Goal: Check status

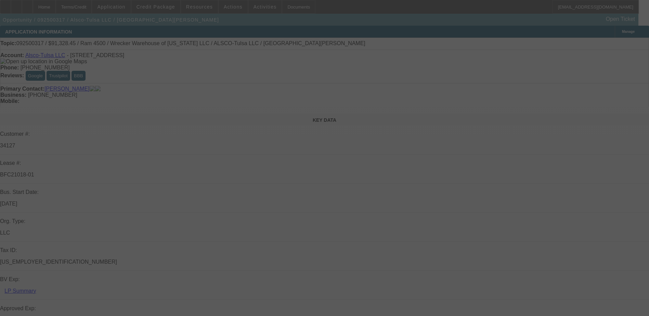
select select "0"
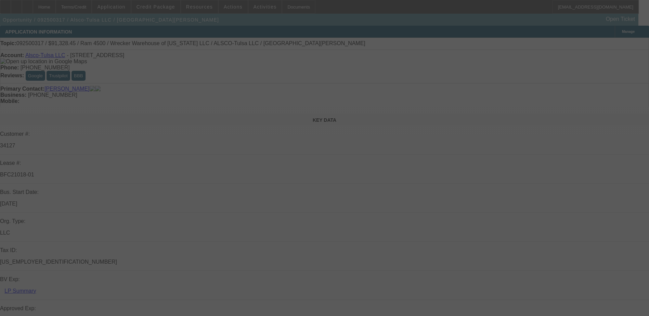
select select "0"
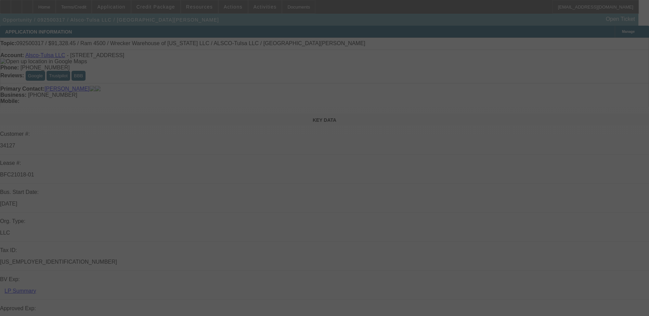
select select "0"
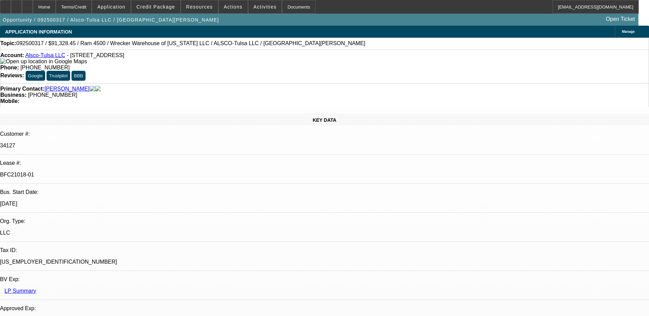
select select "1"
select select "6"
select select "1"
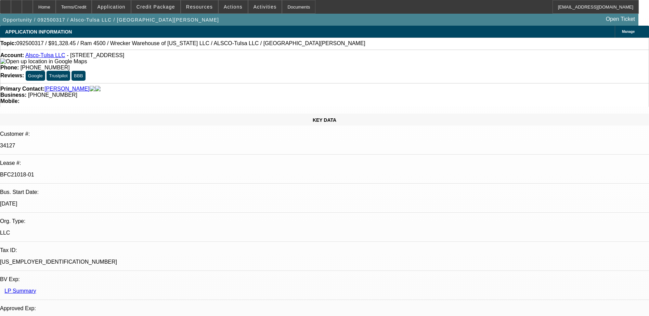
select select "6"
select select "1"
select select "6"
select select "1"
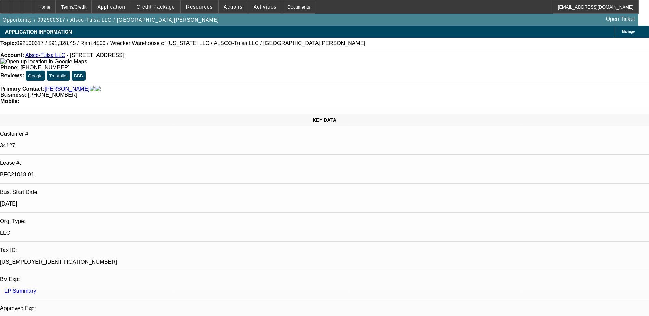
select select "1"
select select "6"
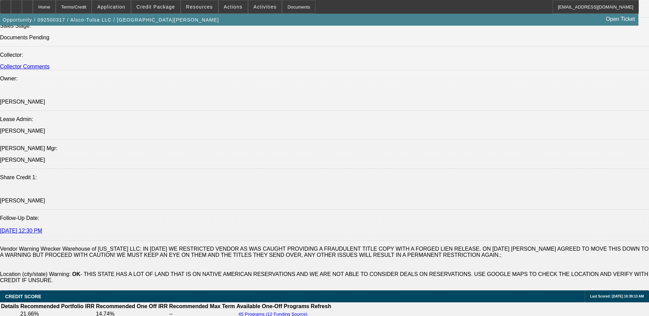
scroll to position [786, 0]
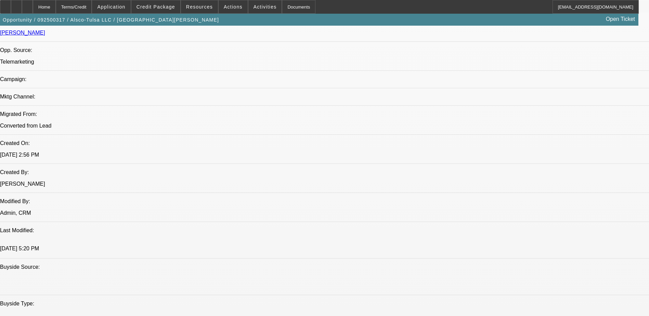
scroll to position [376, 0]
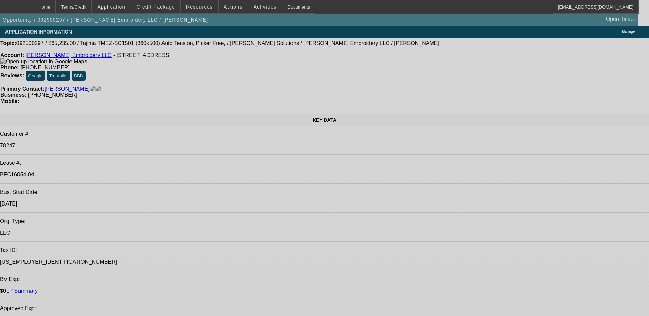
select select "0"
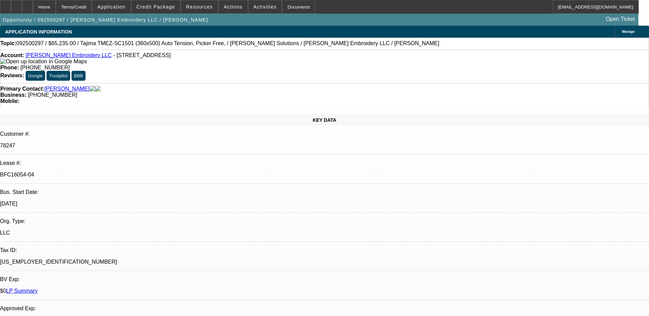
select select "2"
select select "0"
select select "2"
select select "0"
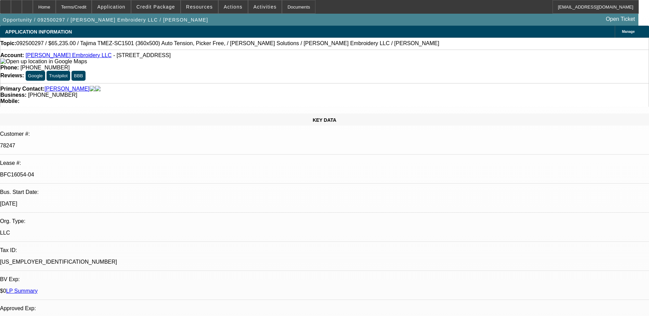
select select "0"
select select "2"
select select "0"
select select "2"
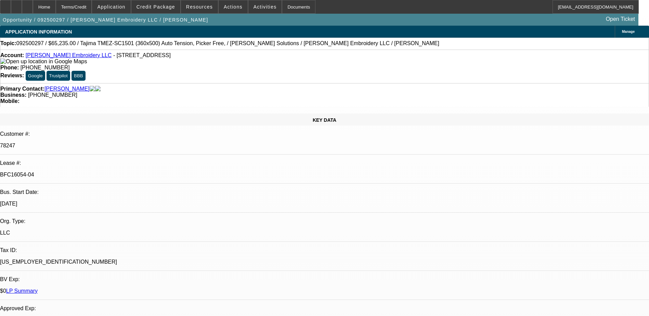
select select "0"
select select "1"
select select "2"
select select "6"
select select "1"
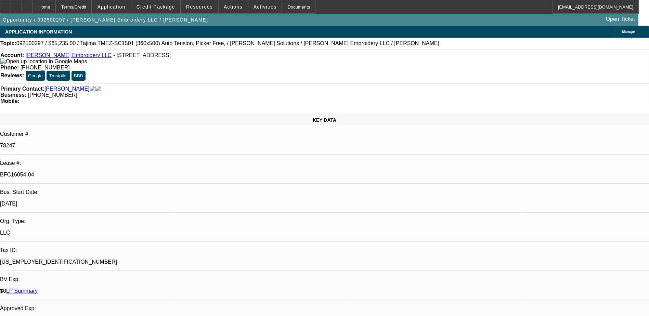
select select "2"
select select "6"
select select "1"
select select "2"
select select "6"
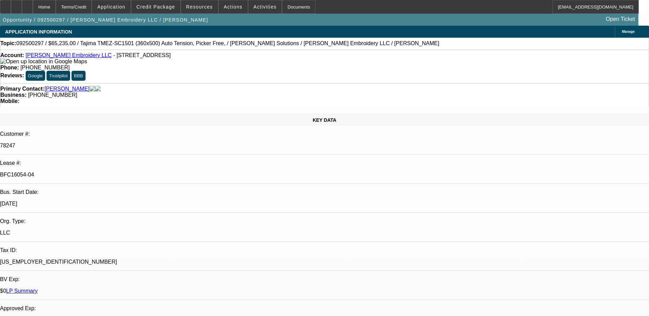
select select "1"
select select "2"
select select "6"
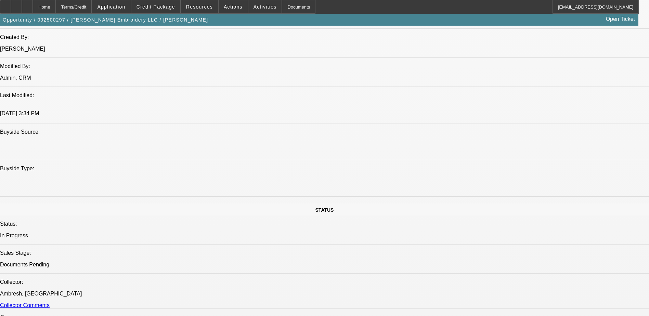
scroll to position [513, 0]
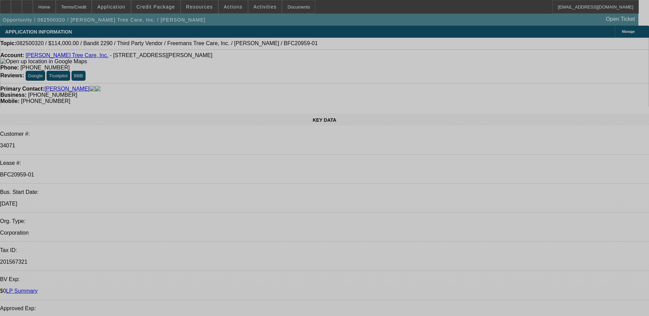
select select "0"
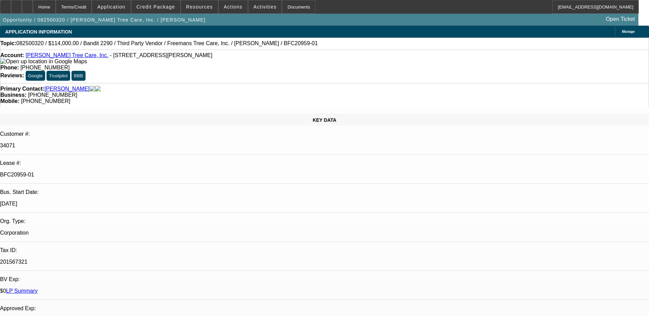
select select "0"
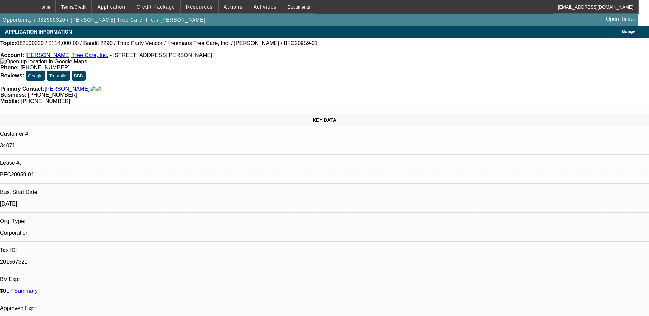
select select "2"
select select "0"
select select "2"
select select "0"
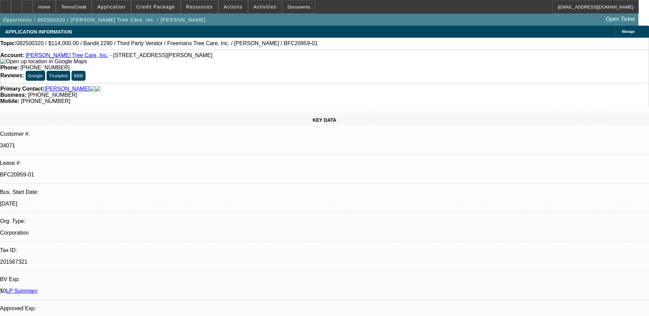
select select "1"
select select "6"
select select "1"
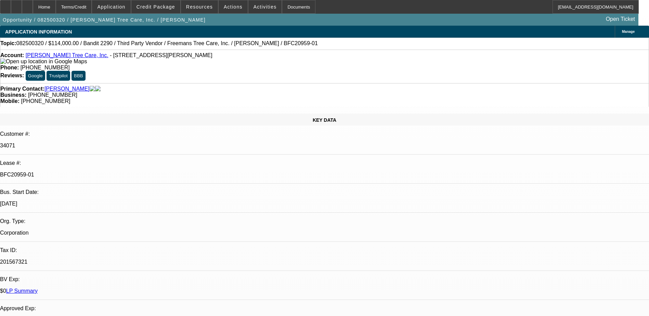
select select "6"
select select "1"
select select "2"
select select "6"
select select "1"
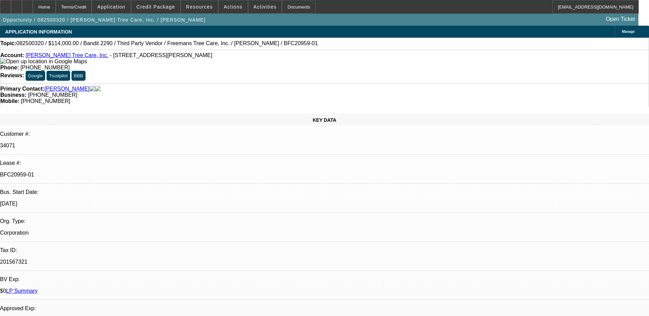
select select "2"
select select "6"
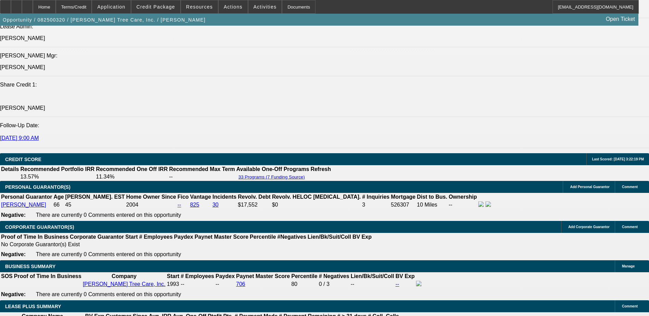
scroll to position [855, 0]
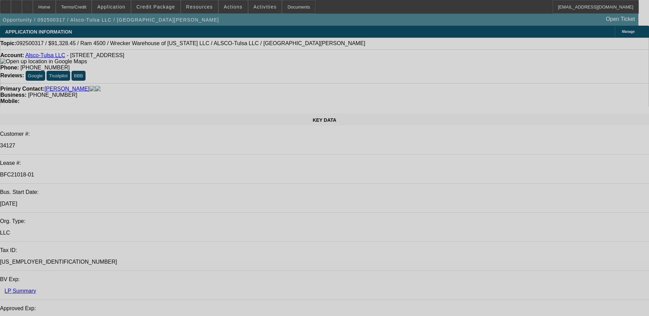
select select "0"
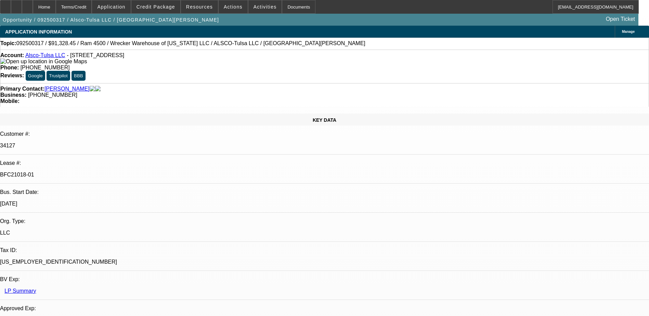
select select "0"
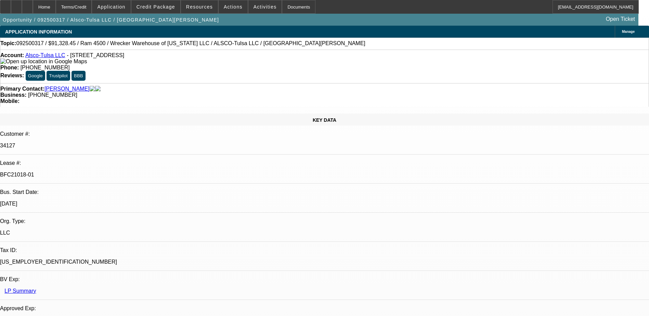
select select "0"
select select "1"
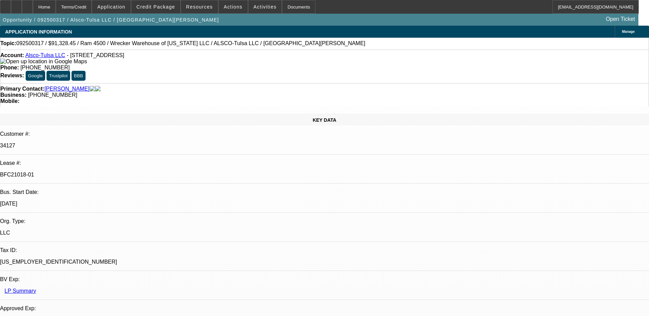
select select "6"
select select "1"
select select "6"
select select "1"
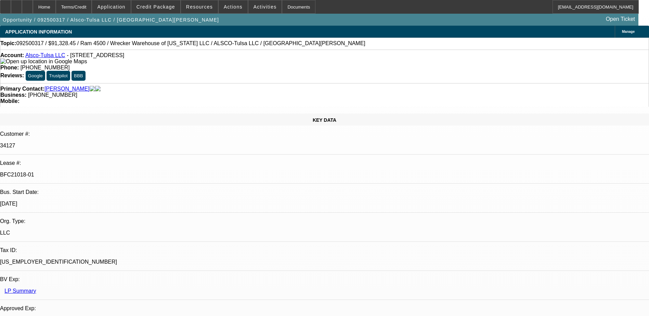
select select "1"
select select "6"
select select "1"
select select "6"
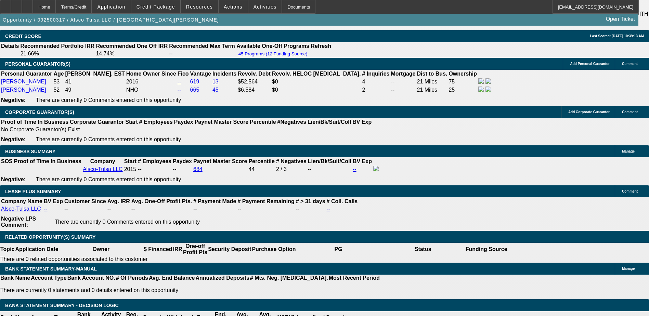
scroll to position [912, 0]
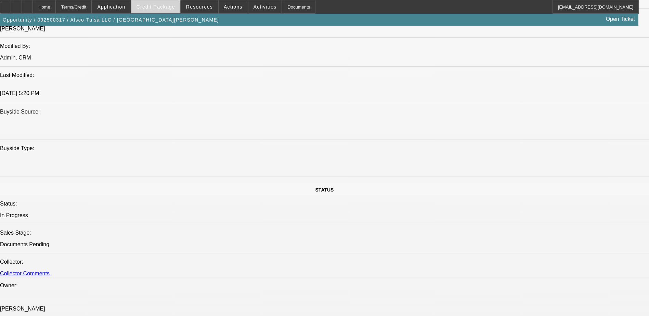
scroll to position [536, 0]
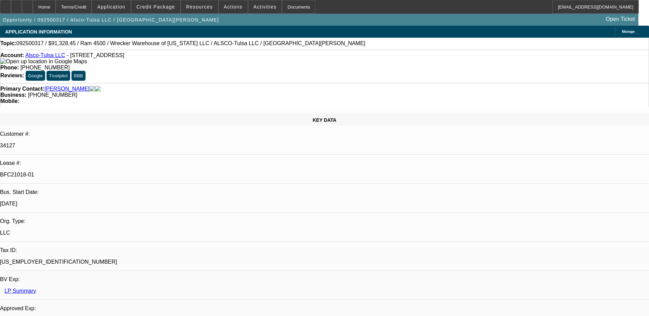
select select "0"
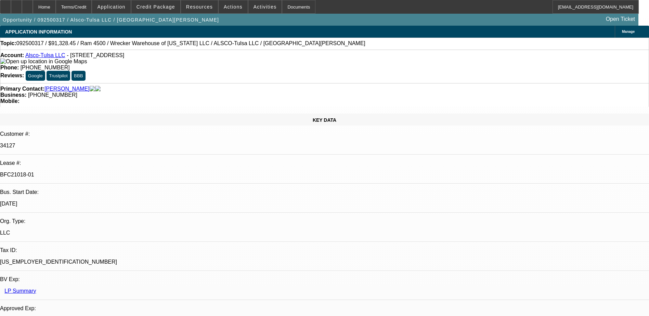
select select "0"
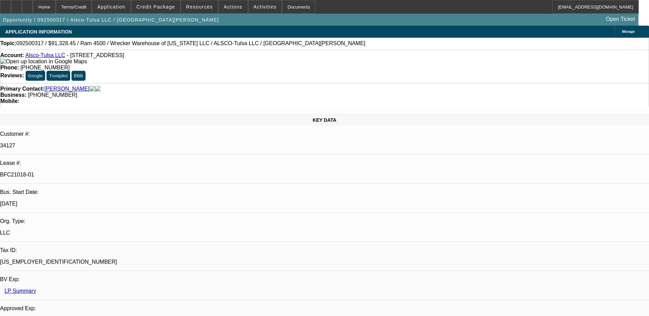
select select "0"
select select "1"
select select "6"
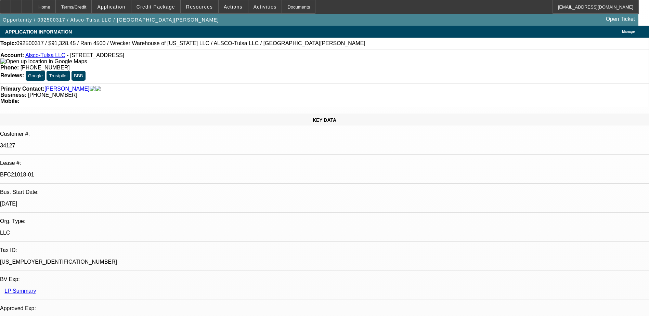
select select "1"
select select "6"
select select "1"
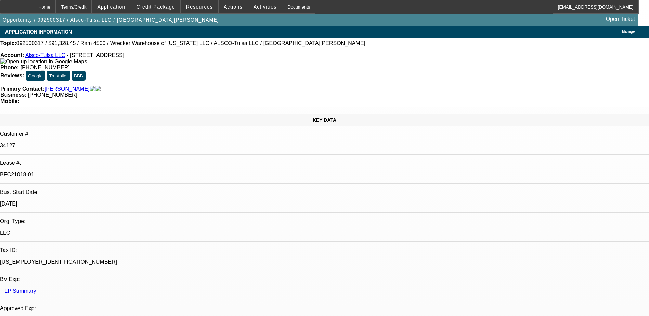
select select "6"
select select "1"
select select "6"
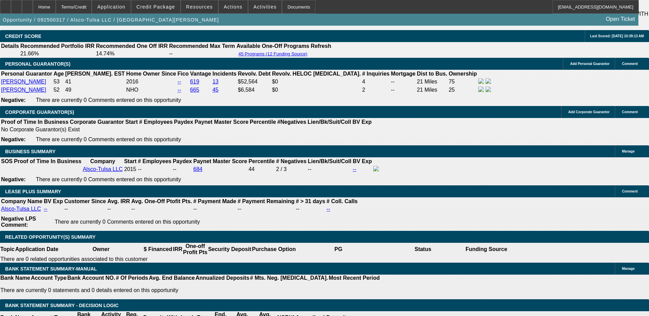
scroll to position [1117, 0]
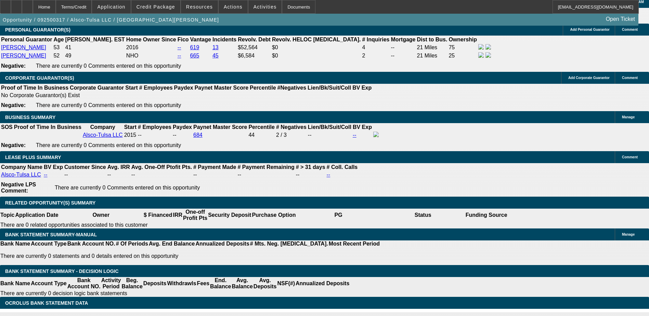
drag, startPoint x: 235, startPoint y: 242, endPoint x: 225, endPoint y: 242, distance: 9.6
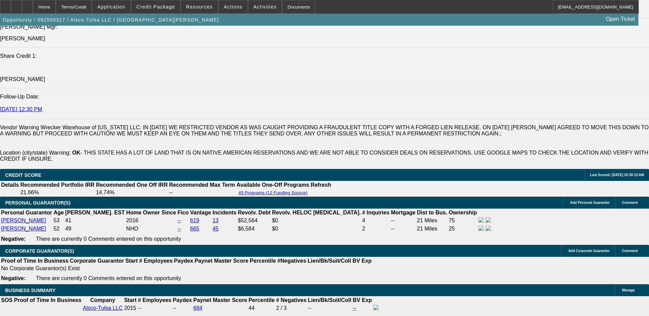
scroll to position [878, 0]
